Goal: Information Seeking & Learning: Check status

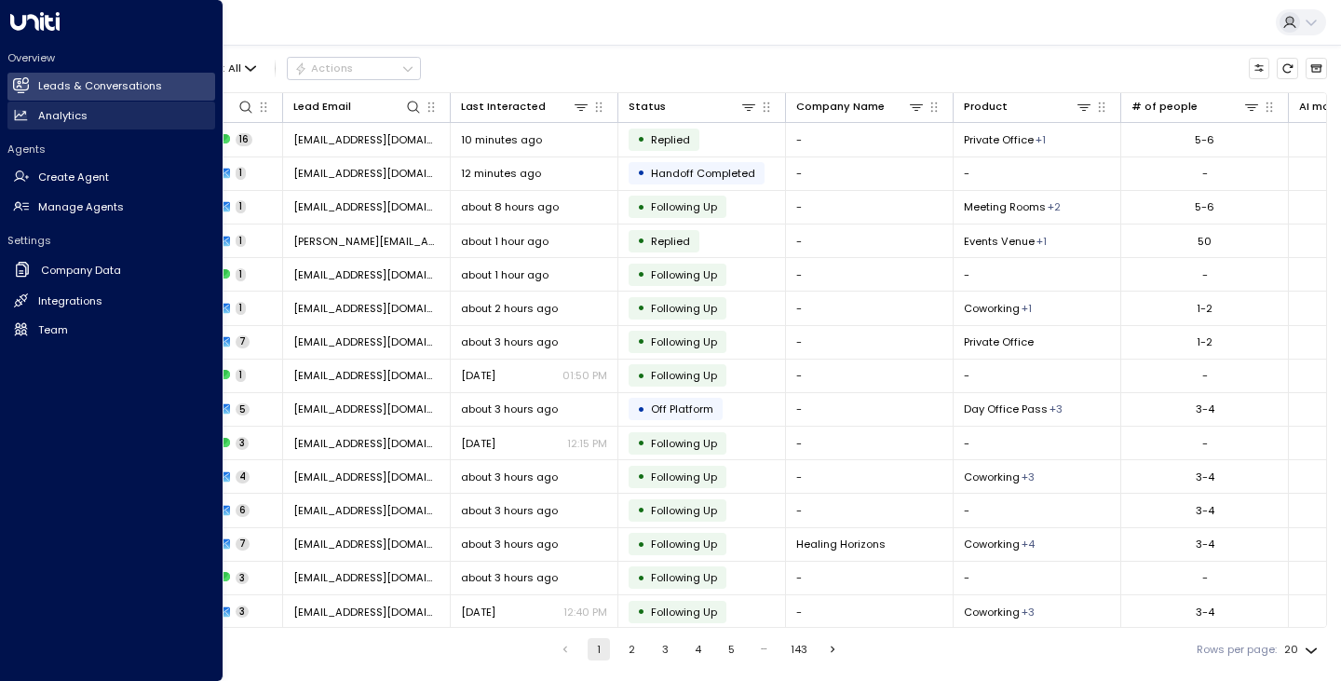
click at [19, 115] on icon at bounding box center [22, 115] width 12 height 10
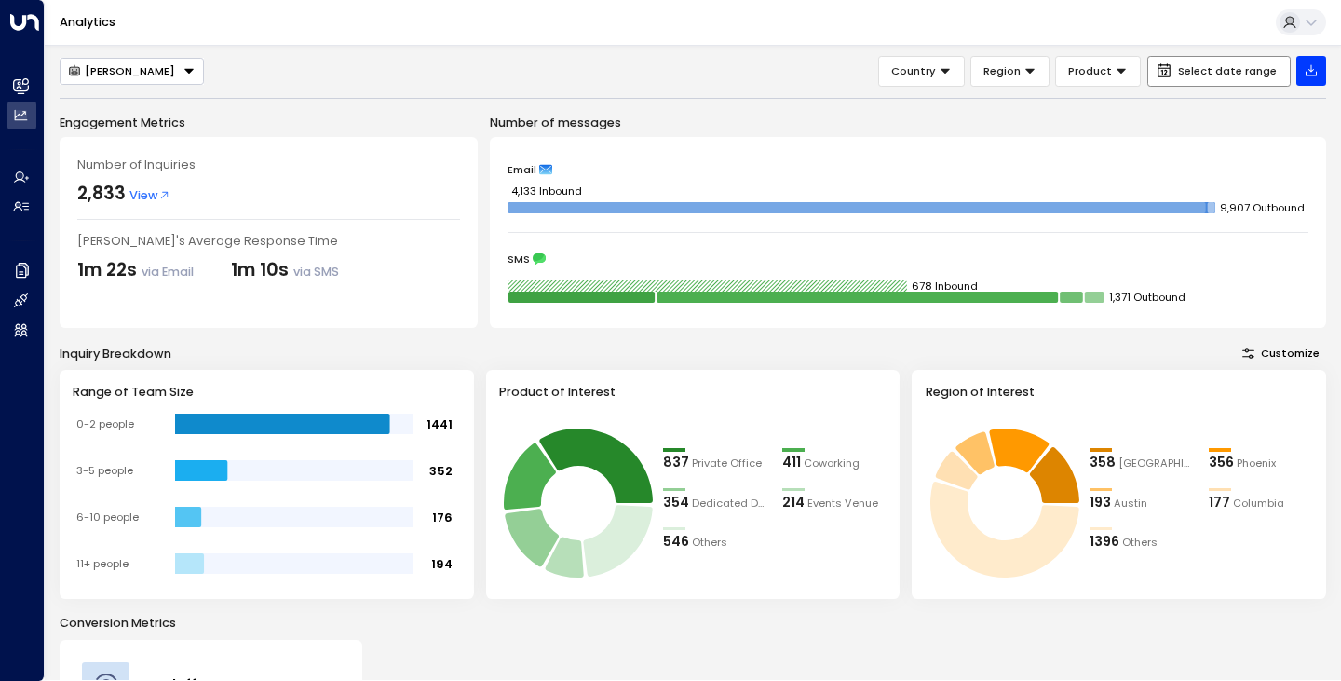
click at [1209, 68] on span "Select date range" at bounding box center [1227, 71] width 99 height 12
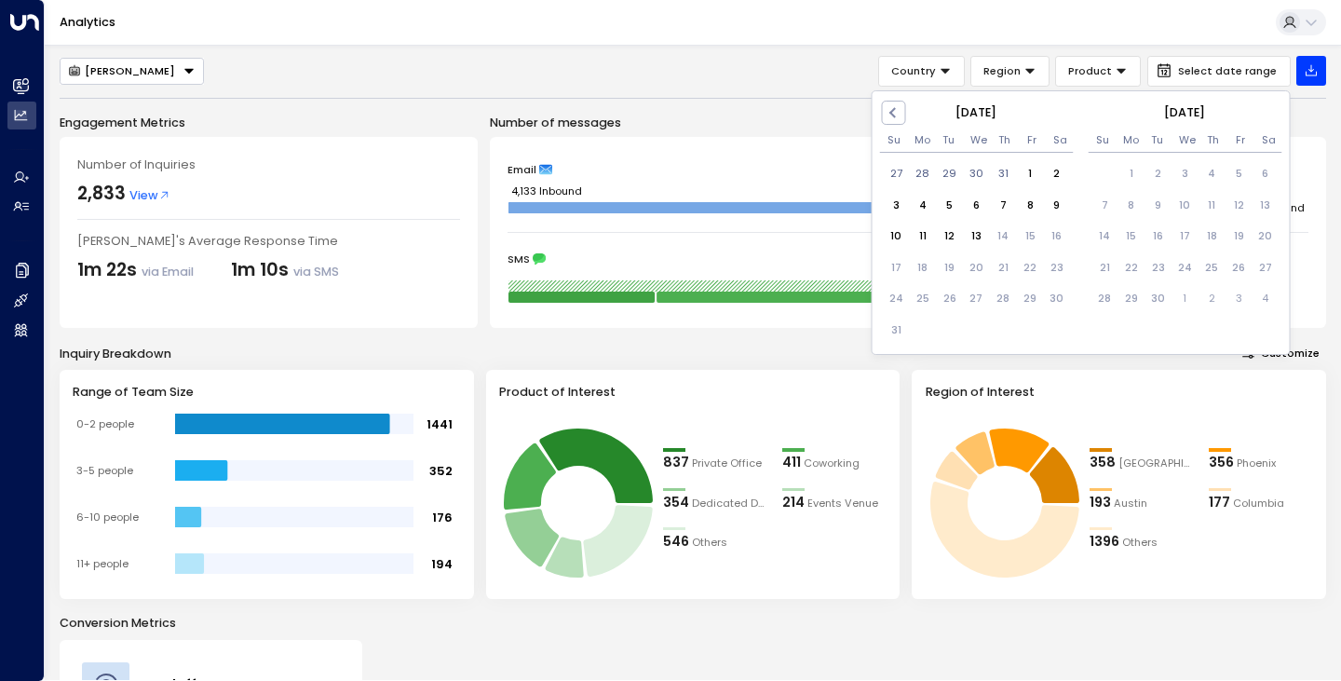
click at [912, 104] on div "[DATE]" at bounding box center [977, 112] width 194 height 17
click at [896, 107] on span "Previous Month" at bounding box center [896, 112] width 0 height 21
click at [946, 175] on div "1" at bounding box center [949, 173] width 27 height 27
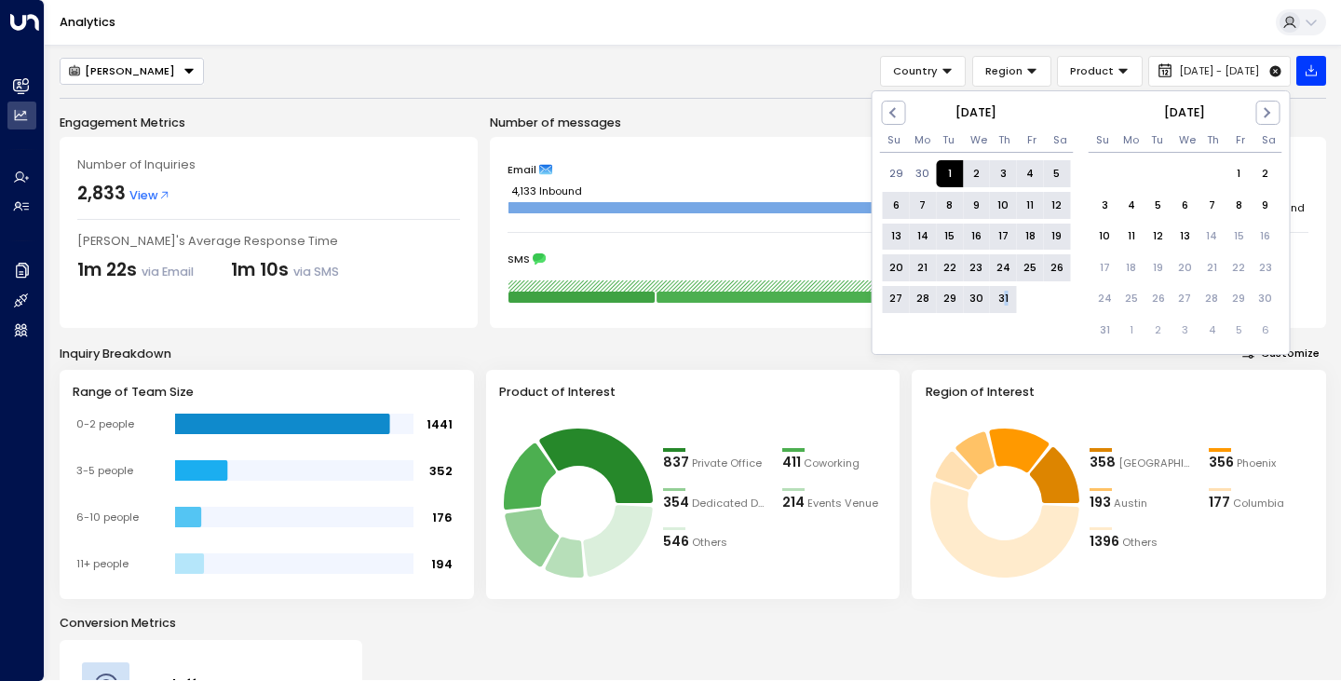
click at [1007, 292] on div "31" at bounding box center [1003, 299] width 27 height 27
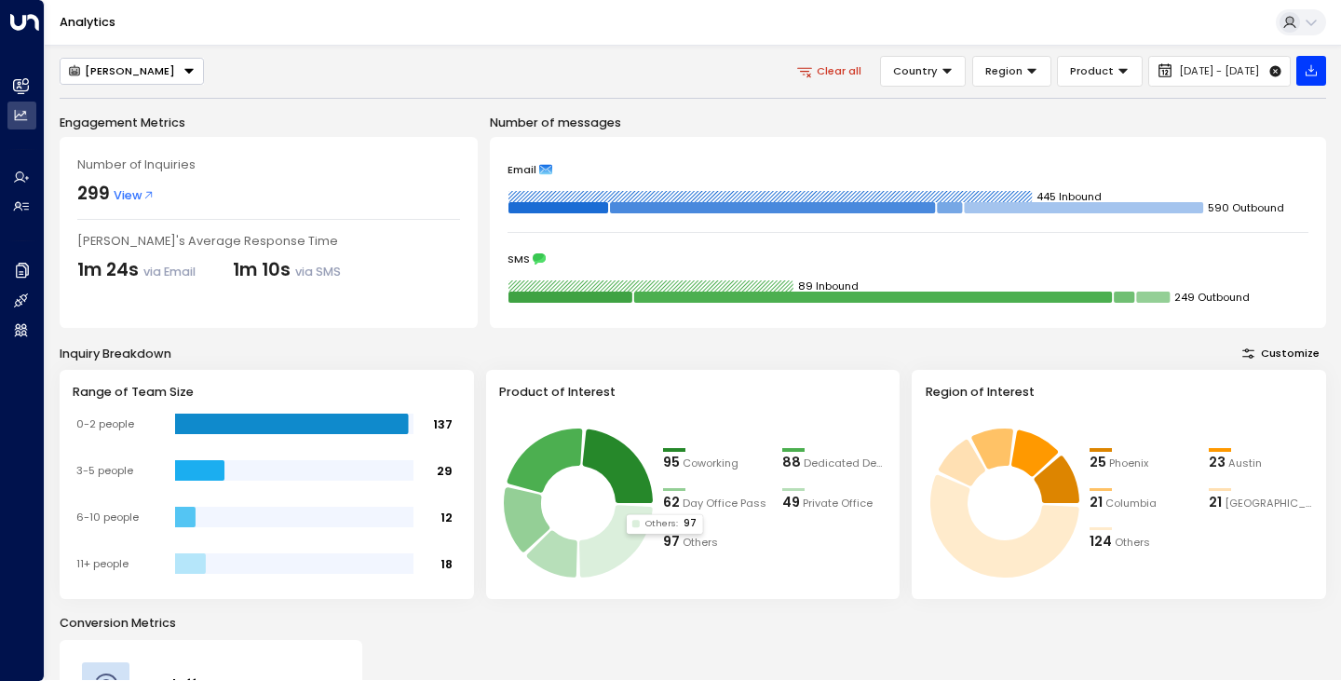
click at [631, 538] on icon at bounding box center [616, 541] width 74 height 73
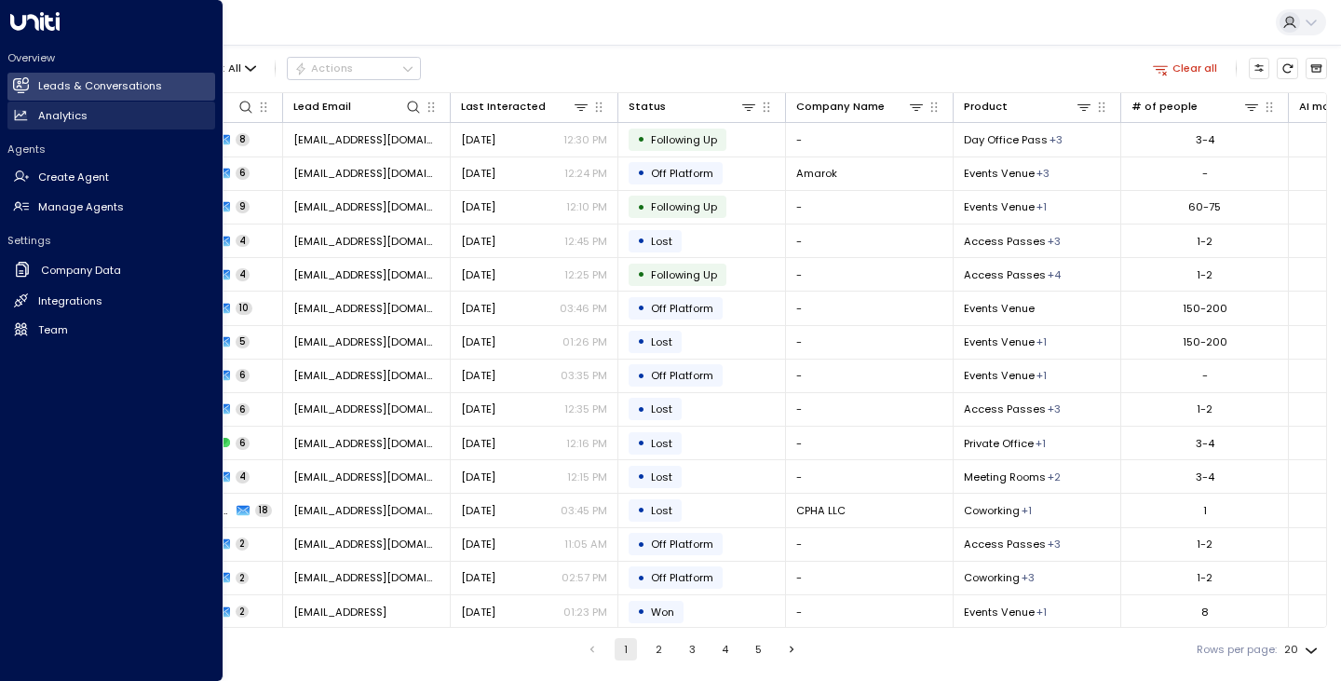
click at [24, 115] on icon at bounding box center [22, 115] width 12 height 10
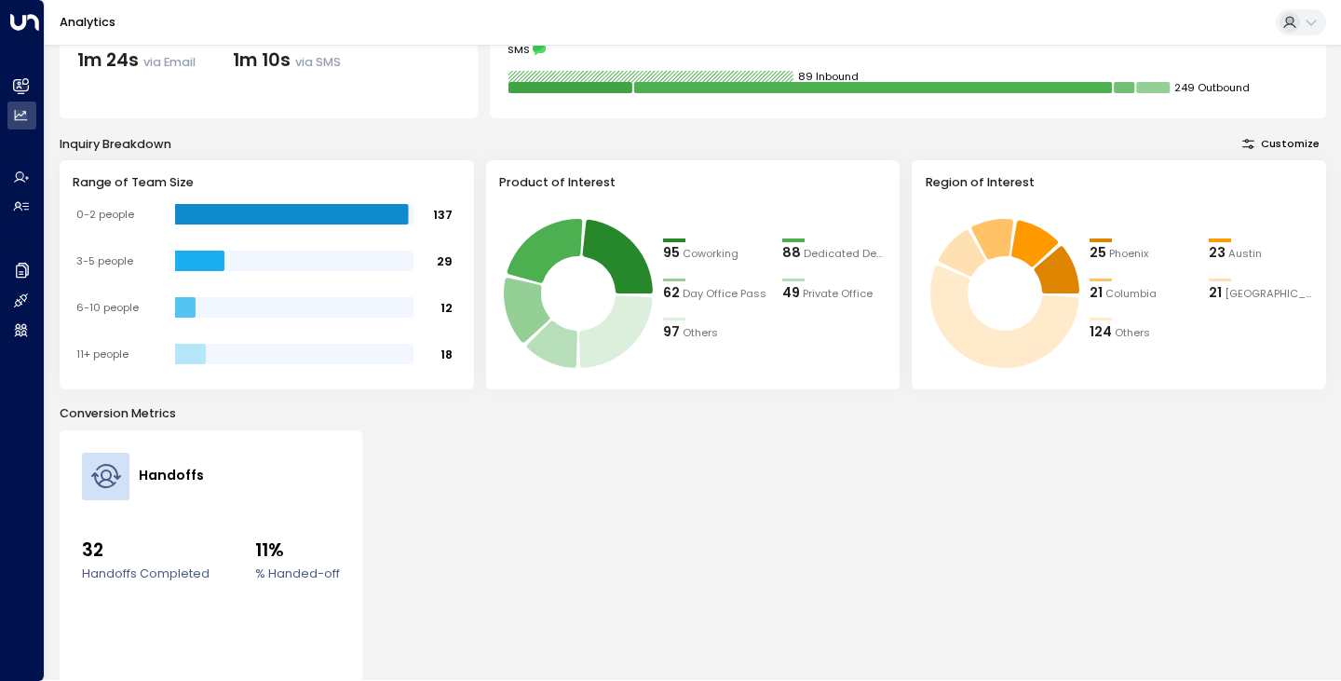
scroll to position [303, 0]
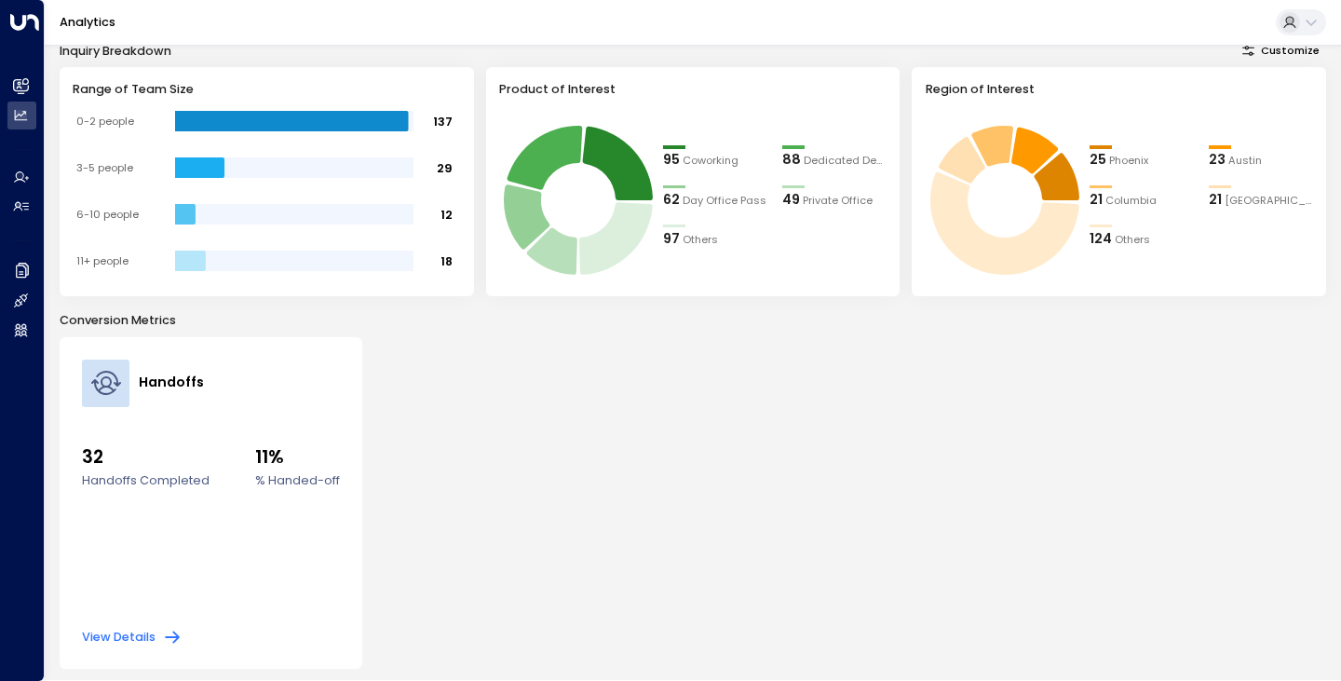
click at [129, 644] on button "View Details" at bounding box center [132, 637] width 100 height 19
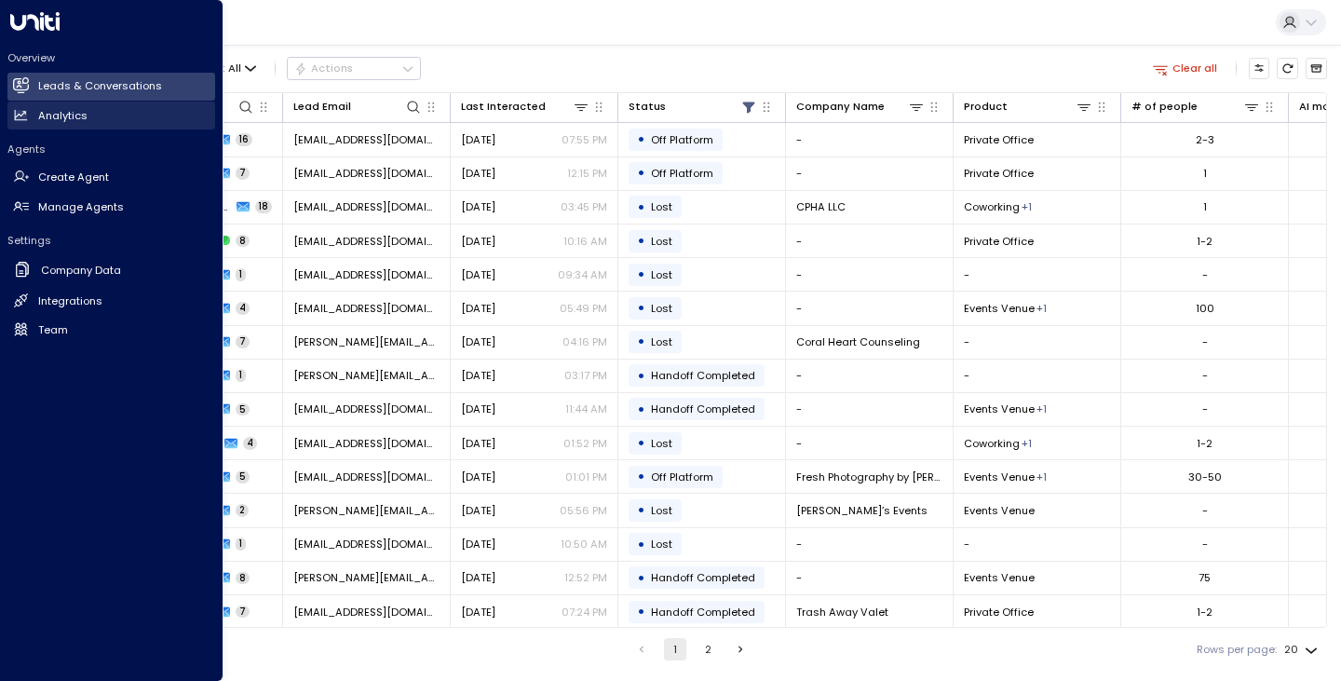
click at [42, 127] on link "Analytics Analytics" at bounding box center [111, 116] width 208 height 28
